Goal: Task Accomplishment & Management: Manage account settings

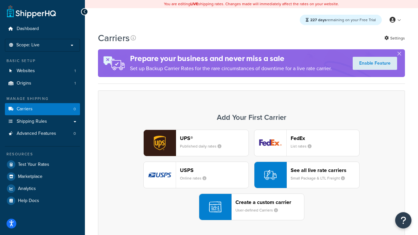
click at [252, 175] on div "UPS® Published daily rates FedEx List rates USPS Online rates See all live rate…" at bounding box center [252, 175] width 294 height 91
click at [325, 138] on header "FedEx" at bounding box center [325, 138] width 69 height 6
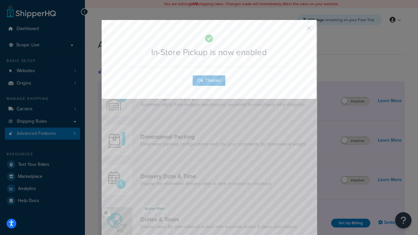
scroll to position [212, 0]
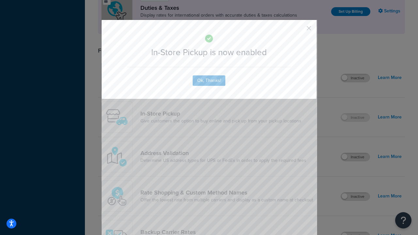
click at [299, 30] on button "button" at bounding box center [300, 31] width 2 height 2
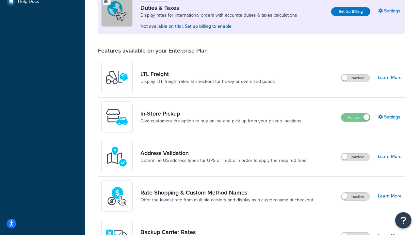
scroll to position [199, 0]
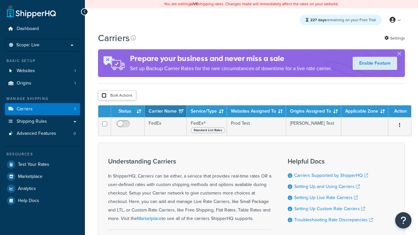
click at [104, 96] on input "checkbox" at bounding box center [104, 95] width 5 height 5
checkbox input "true"
click at [0, 0] on button "Delete" at bounding box center [0, 0] width 0 height 0
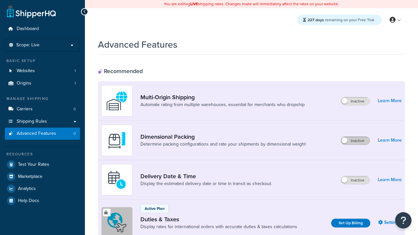
click at [356, 141] on label "Inactive" at bounding box center [355, 141] width 29 height 8
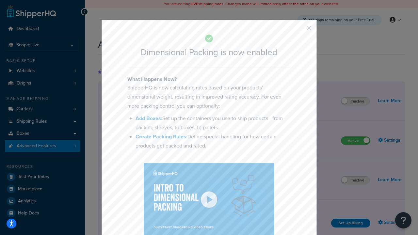
click at [299, 30] on button "button" at bounding box center [300, 31] width 2 height 2
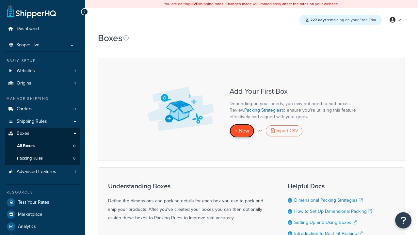
click at [242, 131] on span "+ New" at bounding box center [242, 131] width 14 height 8
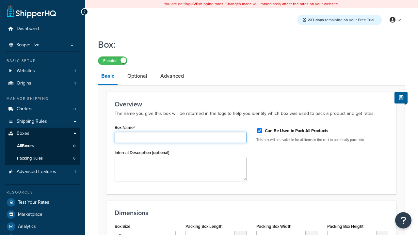
type input "Box1"
select select "usps_small"
type input "8.5"
type input "5"
type input "1.5"
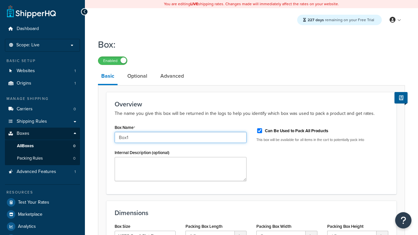
type input "Box1"
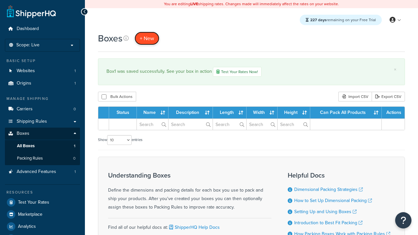
click at [147, 38] on span "+ New" at bounding box center [147, 39] width 14 height 8
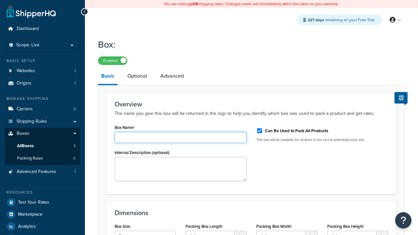
type input "Box2"
select select "usps_small"
type input "8.5"
type input "5"
type input "1.5"
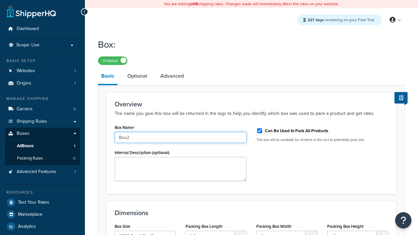
type input "Box2"
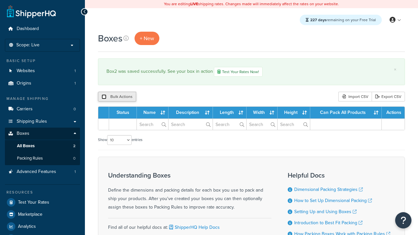
click at [104, 97] on input "checkbox" at bounding box center [104, 96] width 5 height 5
checkbox input "true"
click at [0, 0] on button "Duplicate" at bounding box center [0, 0] width 0 height 0
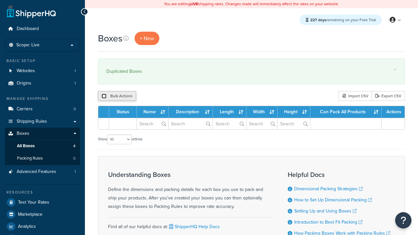
click at [104, 96] on input "checkbox" at bounding box center [104, 96] width 5 height 5
checkbox input "true"
